Goal: Information Seeking & Learning: Learn about a topic

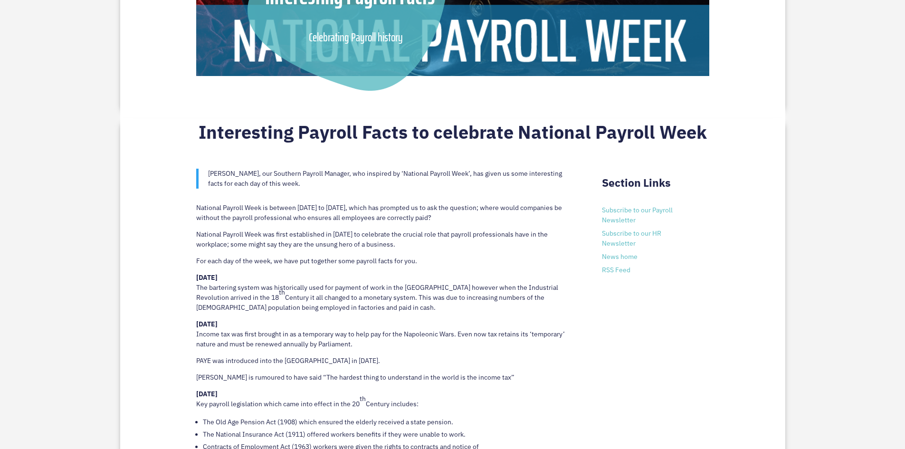
scroll to position [428, 0]
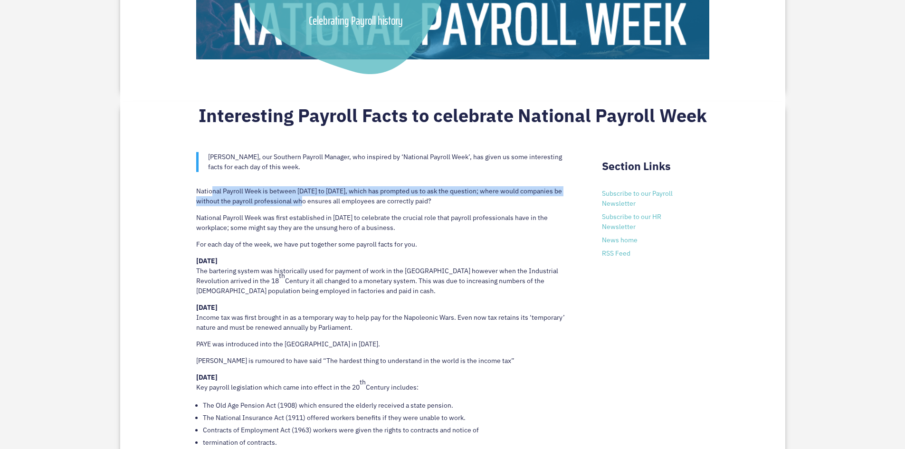
drag, startPoint x: 214, startPoint y: 196, endPoint x: 321, endPoint y: 200, distance: 107.0
click at [321, 200] on p "National Payroll Week is between [DATE] to [DATE], which has prompted us to ask…" at bounding box center [385, 199] width 378 height 27
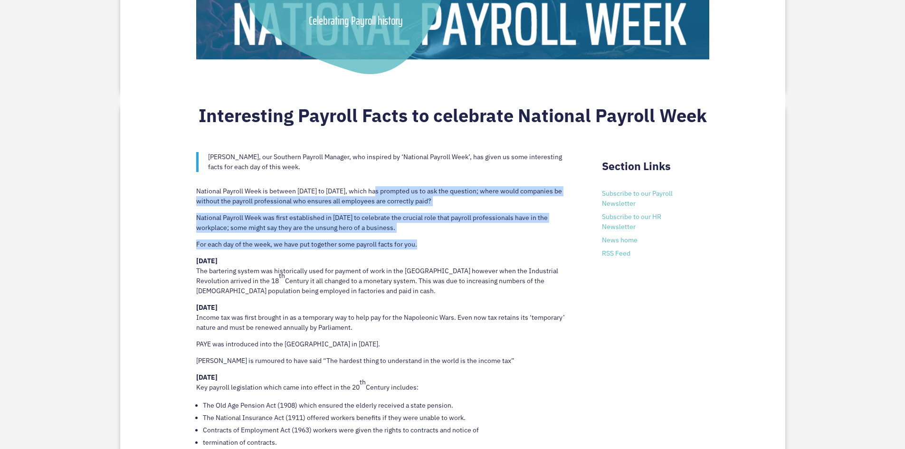
drag, startPoint x: 380, startPoint y: 192, endPoint x: 424, endPoint y: 251, distance: 73.0
click at [424, 251] on div "[PERSON_NAME], our Southern Payroll Manager, who inspired by ‘National Payroll …" at bounding box center [385, 398] width 378 height 525
click at [424, 251] on p "For each day of the week, we have put together some payroll facts for you." at bounding box center [385, 247] width 378 height 17
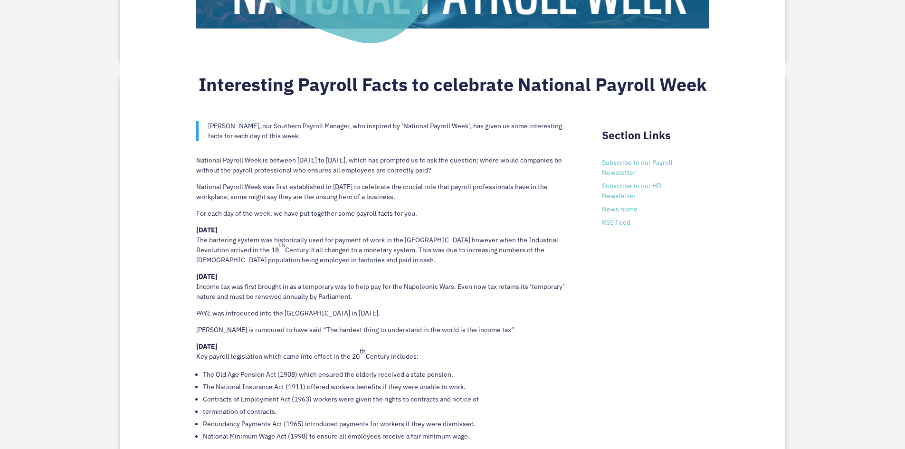
scroll to position [475, 0]
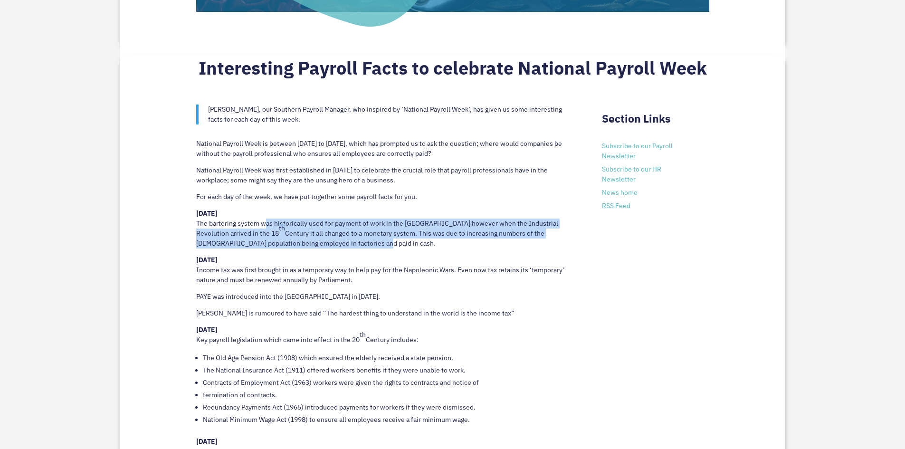
drag, startPoint x: 424, startPoint y: 251, endPoint x: 262, endPoint y: 219, distance: 165.5
click at [262, 219] on p "[DATE] The bartering system was historically used for payment of work in the [G…" at bounding box center [385, 232] width 378 height 47
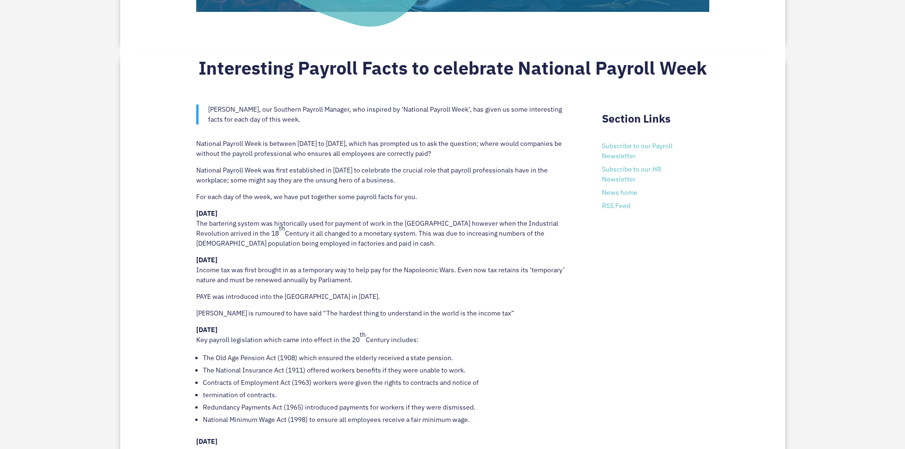
click at [303, 266] on p "[DATE] Income tax was first brought in as a temporary way to help pay for the N…" at bounding box center [385, 273] width 378 height 37
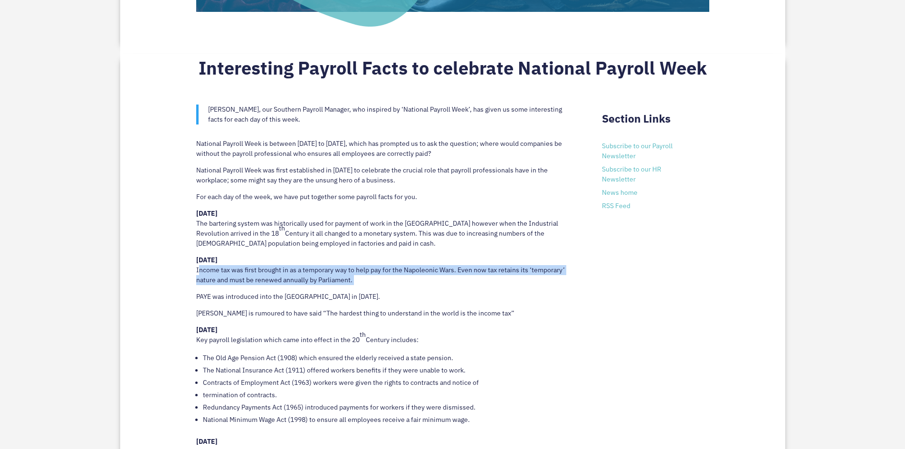
click at [303, 266] on p "[DATE] Income tax was first brought in as a temporary way to help pay for the N…" at bounding box center [385, 273] width 378 height 37
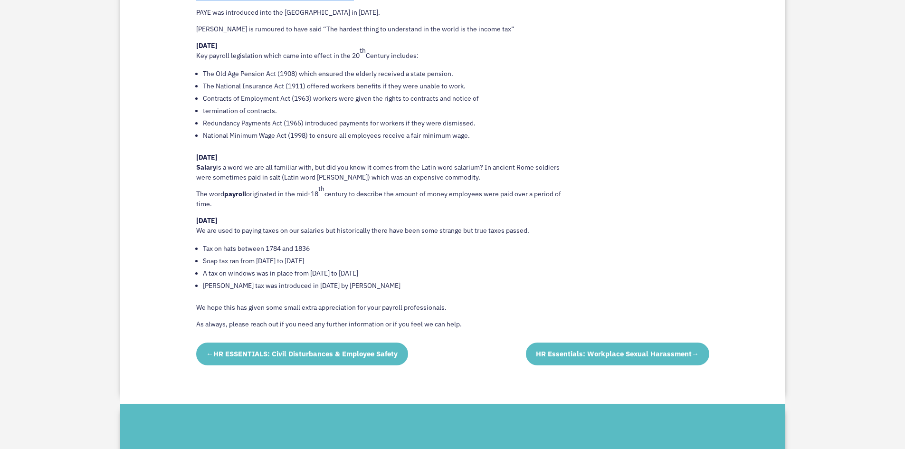
scroll to position [760, 0]
